Goal: Task Accomplishment & Management: Manage account settings

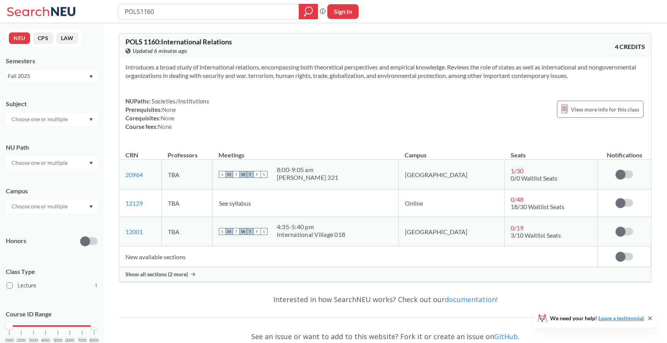
click at [175, 267] on div "Show all sections (2 more)" at bounding box center [385, 274] width 532 height 15
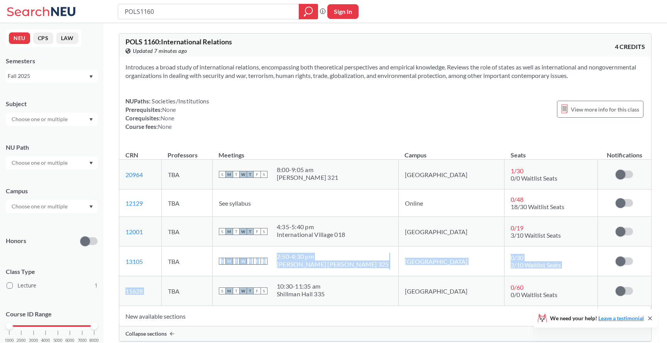
drag, startPoint x: 175, startPoint y: 274, endPoint x: 221, endPoint y: 279, distance: 45.8
click at [221, 278] on tbody "20964 View this section on Banner. TBA S M T W T F S 8:00 - 9:05 am [PERSON_NAM…" at bounding box center [385, 233] width 532 height 146
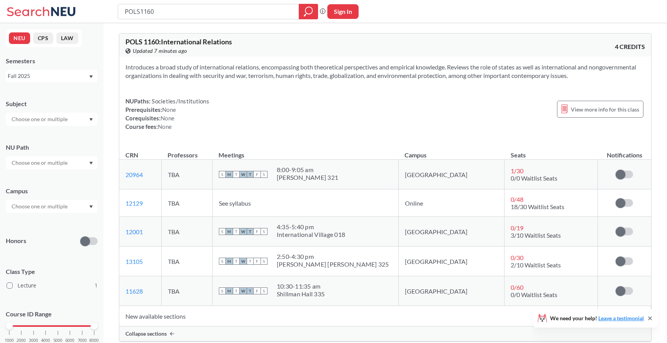
click at [247, 294] on span "W" at bounding box center [243, 290] width 7 height 7
click at [623, 180] on td "Sign in to subscribe for notifications." at bounding box center [624, 175] width 53 height 30
click at [621, 174] on span at bounding box center [621, 175] width 10 height 10
click at [616, 171] on input "checkbox" at bounding box center [616, 171] width 0 height 0
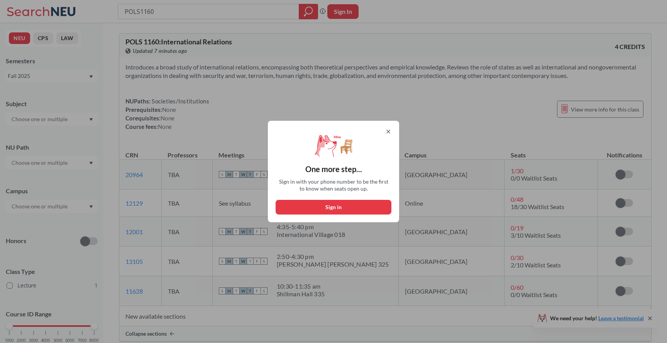
click at [354, 213] on button "Sign in" at bounding box center [334, 207] width 116 height 15
select select "US"
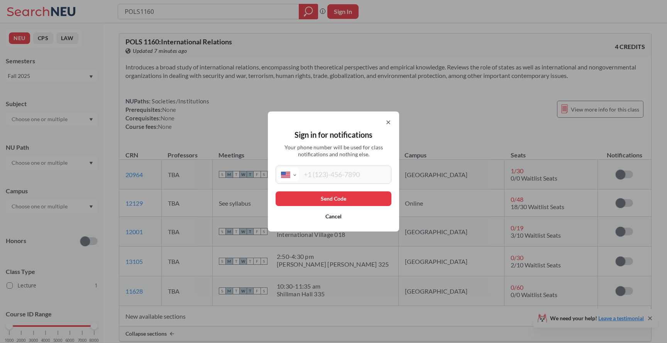
click at [321, 174] on input "tel" at bounding box center [344, 174] width 90 height 14
click at [362, 174] on input "(703) 209-8" at bounding box center [344, 174] width 90 height 14
type input "[PHONE_NUMBER]"
click at [333, 194] on button "Send Code" at bounding box center [334, 198] width 116 height 15
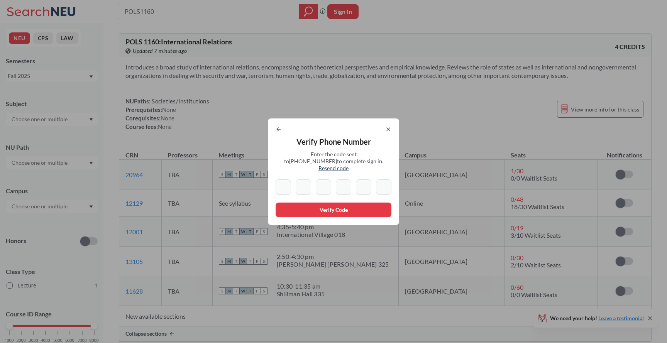
type input "6"
type input "4"
type input "5"
type input "1"
type input "3"
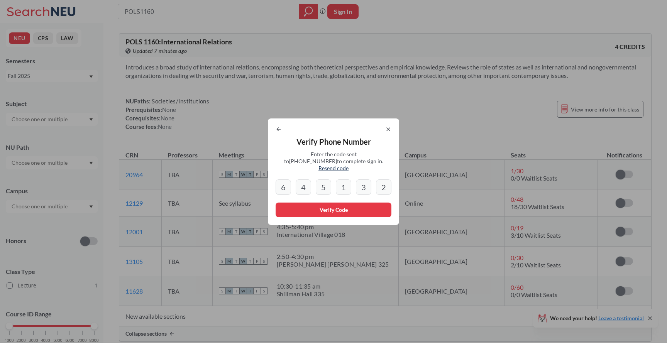
type input "2"
click at [307, 203] on button "Verify Code" at bounding box center [334, 210] width 116 height 15
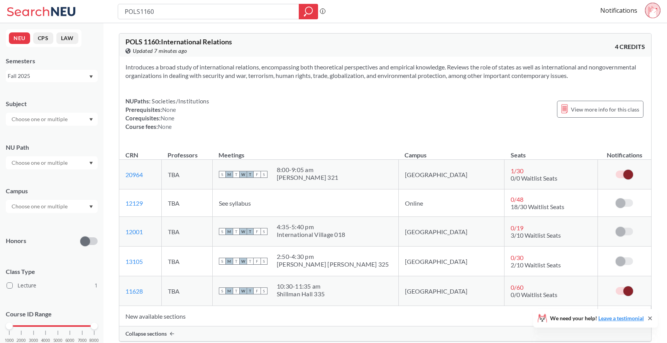
click at [633, 181] on td at bounding box center [624, 175] width 53 height 30
click at [629, 179] on span at bounding box center [628, 175] width 10 height 10
click at [616, 171] on input "checkbox" at bounding box center [616, 171] width 0 height 0
click at [507, 144] on th "Seats" at bounding box center [550, 151] width 93 height 17
